Goal: Task Accomplishment & Management: Manage account settings

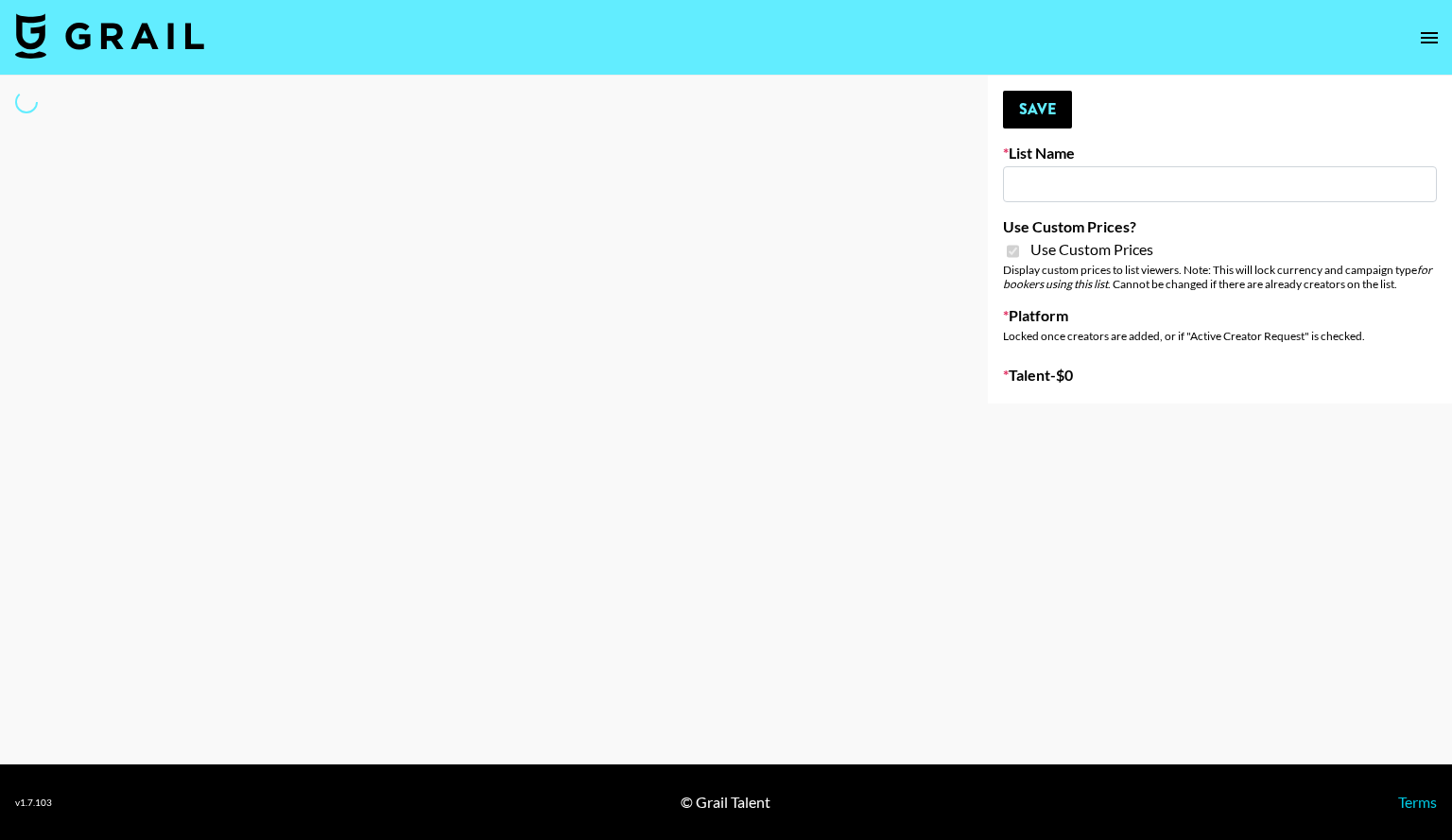
type input "Techno Creators"
checkbox input "true"
select select "Brand"
type input "App Install"
checkbox input "true"
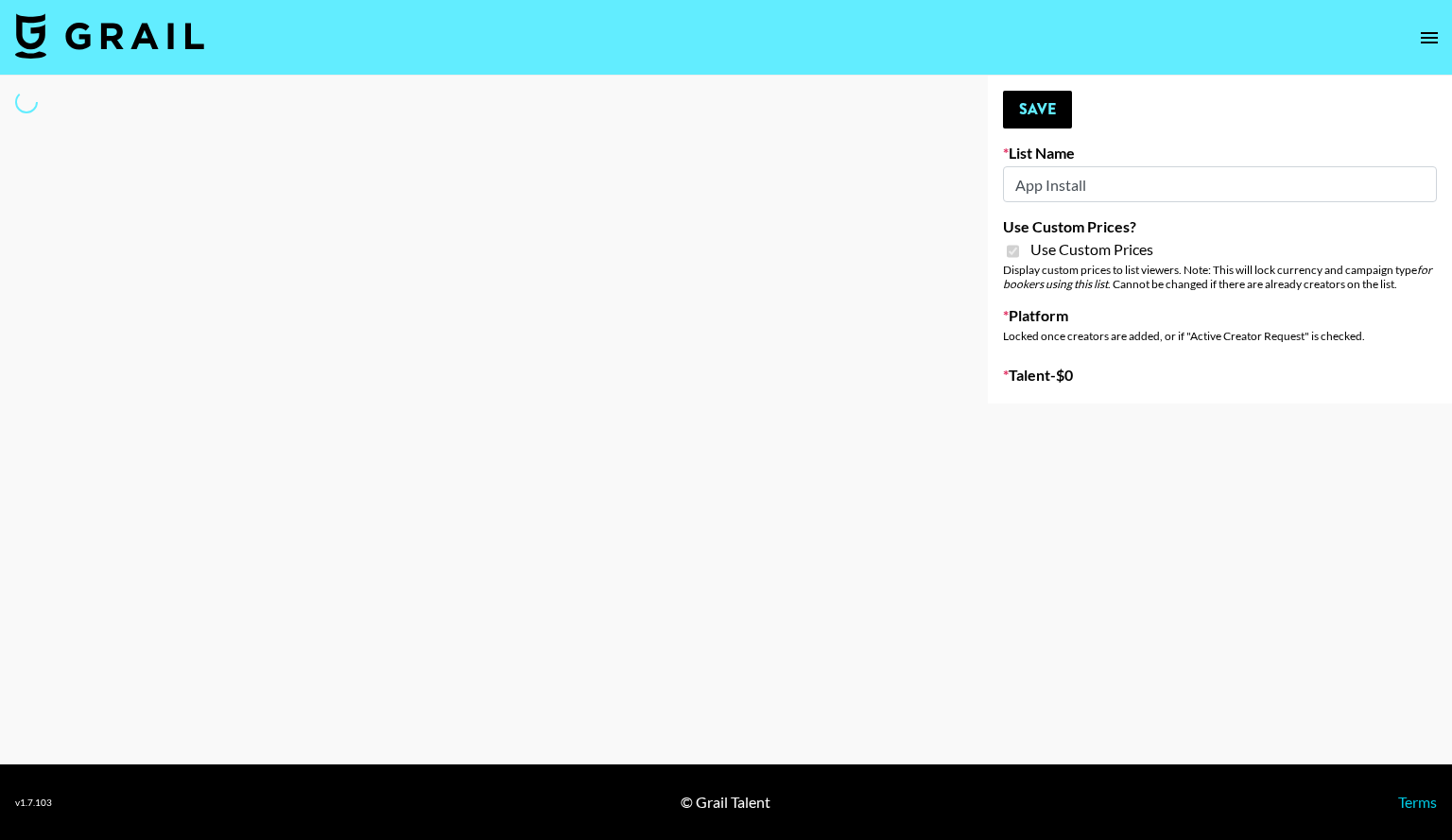
select select "Brand"
type input "PolyBuzz Campaign"
checkbox input "true"
select select "Brand"
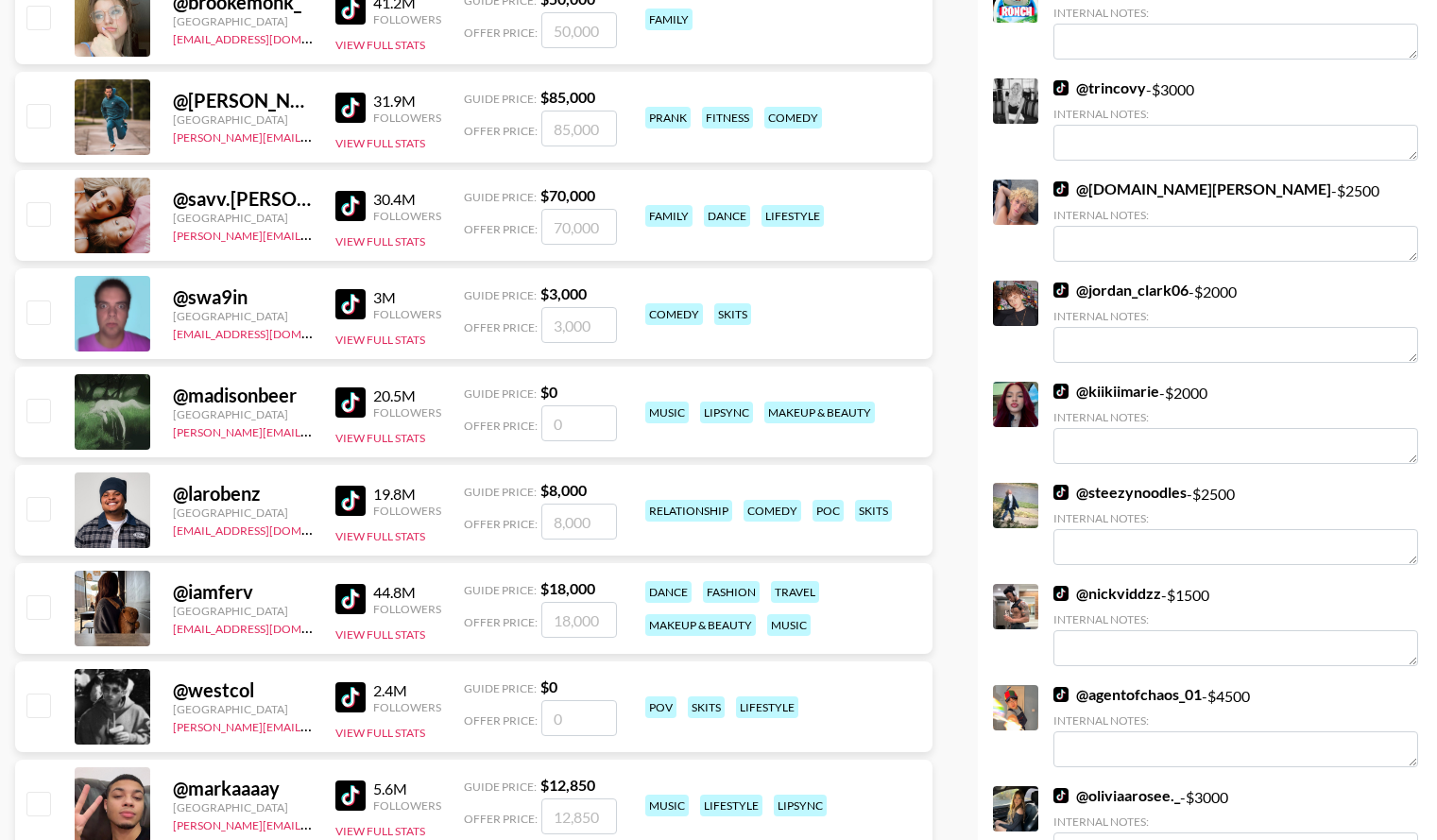
scroll to position [460, 0]
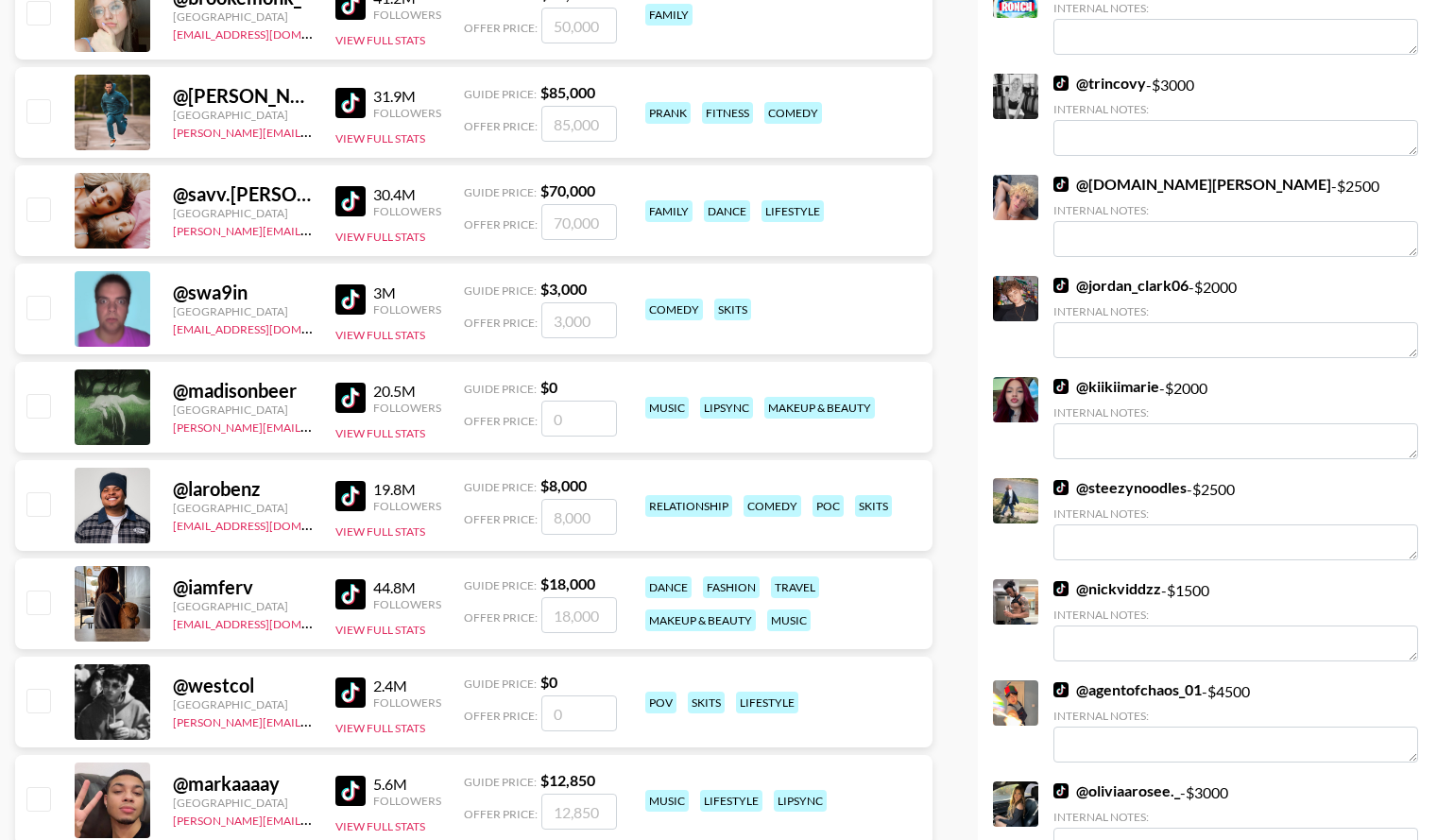
click at [351, 484] on img at bounding box center [350, 496] width 30 height 30
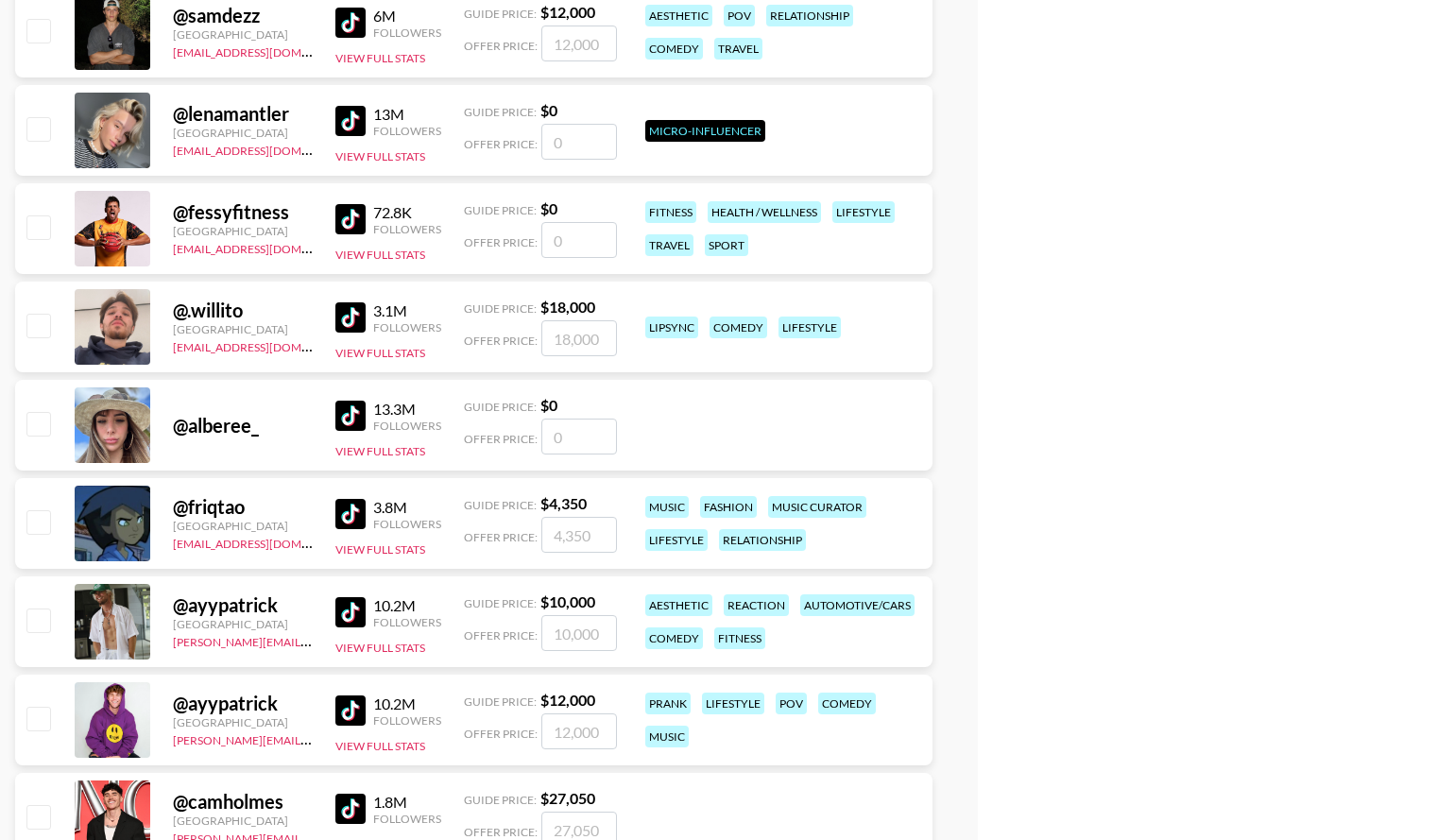
scroll to position [5552, 0]
